Goal: Find contact information: Obtain details needed to contact an individual or organization

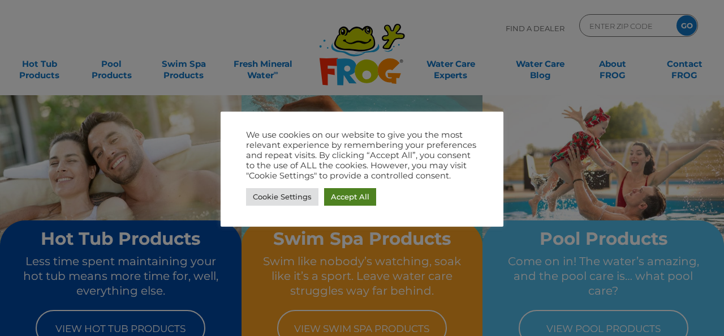
click at [349, 196] on link "Accept All" at bounding box center [350, 197] width 52 height 18
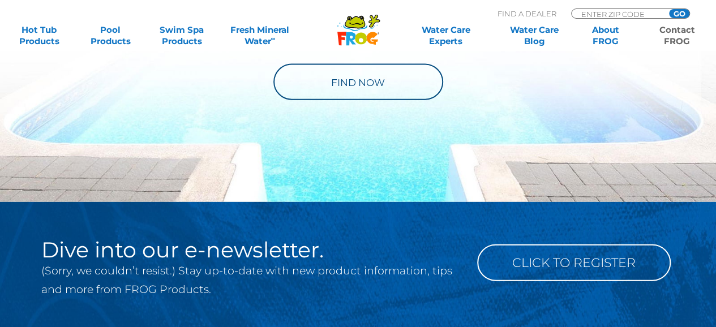
scroll to position [1253, 0]
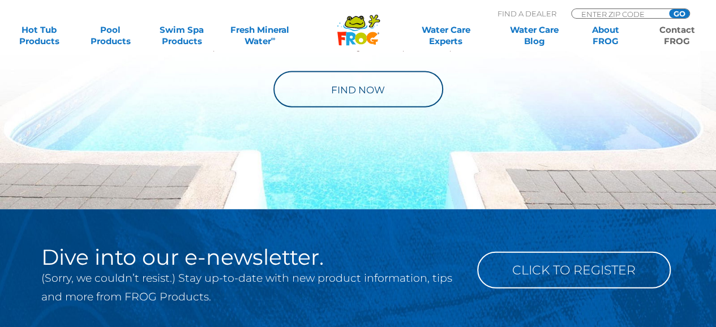
click at [674, 33] on link "Contact FROG" at bounding box center [676, 35] width 55 height 23
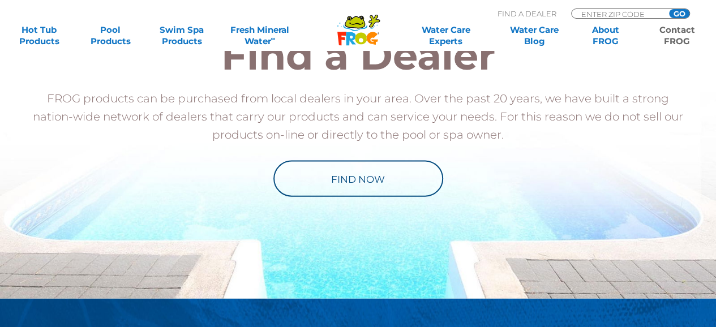
scroll to position [1176, 0]
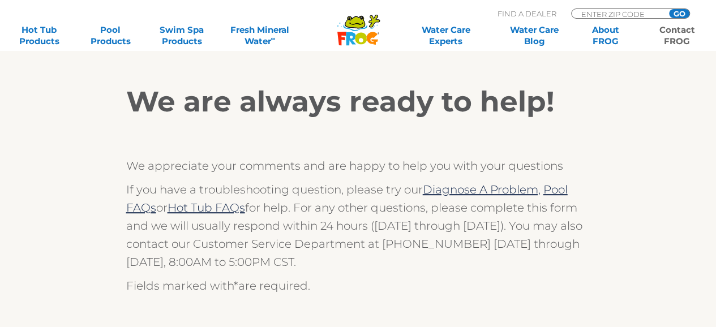
scroll to position [199, 0]
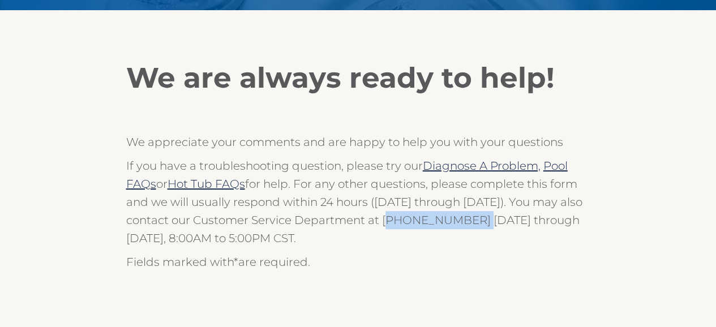
drag, startPoint x: 381, startPoint y: 221, endPoint x: 463, endPoint y: 217, distance: 82.1
click at [463, 217] on p "If you have a troubleshooting question, please try our Diagnose A Problem, Pool…" at bounding box center [358, 202] width 464 height 91
copy p "[PHONE_NUMBER]"
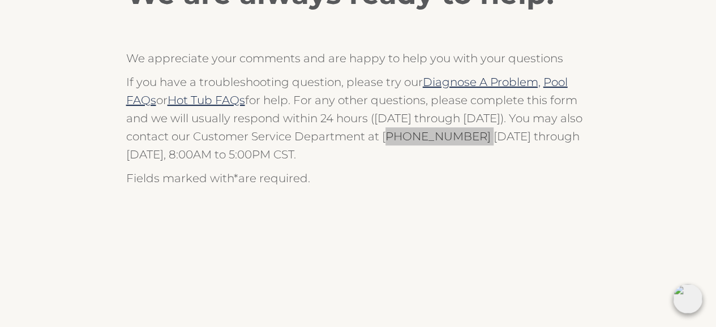
scroll to position [0, 0]
